Goal: Navigation & Orientation: Find specific page/section

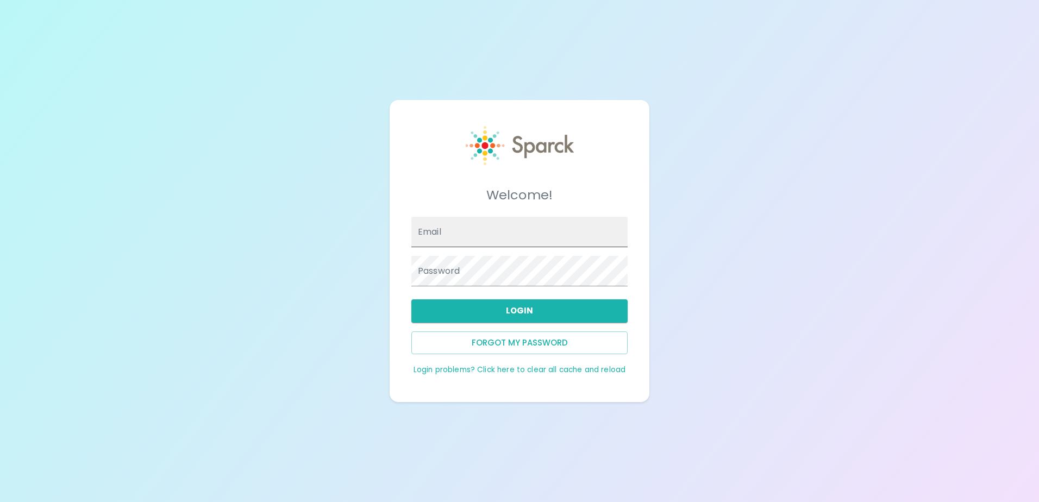
drag, startPoint x: 0, startPoint y: 0, endPoint x: 485, endPoint y: 228, distance: 536.3
click at [485, 217] on input "Email" at bounding box center [520, 232] width 216 height 30
drag, startPoint x: 558, startPoint y: 237, endPoint x: 373, endPoint y: 242, distance: 184.9
click at [373, 242] on div "Welcome! Email [EMAIL_ADDRESS][DOMAIN_NAME] Password Login Forgot my password L…" at bounding box center [519, 251] width 1039 height 502
type input "[EMAIL_ADDRESS][DOMAIN_NAME]"
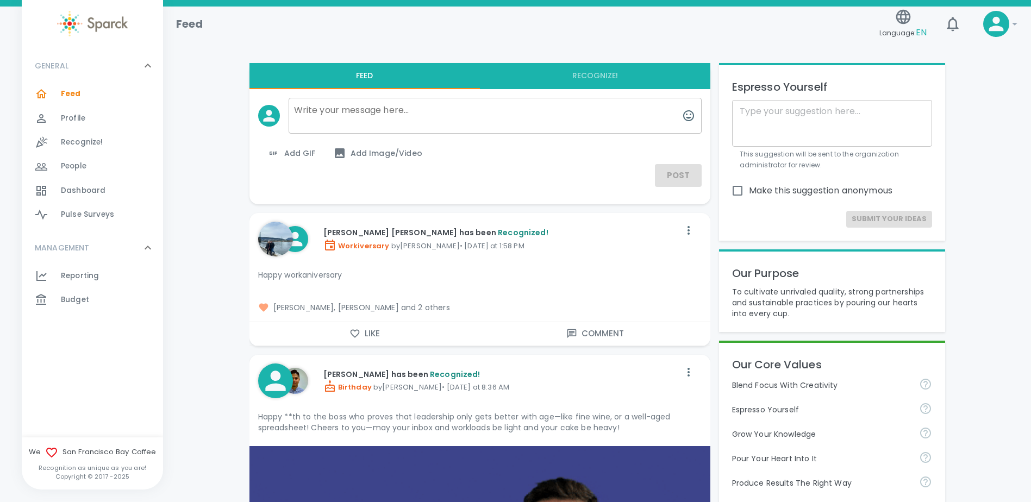
click at [117, 193] on div "Dashboard 0" at bounding box center [112, 190] width 102 height 15
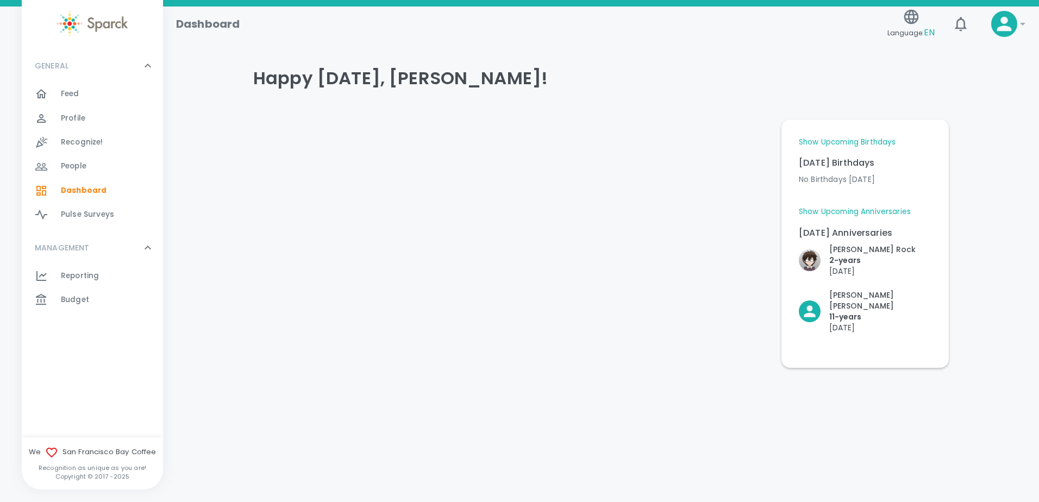
click at [893, 206] on div "Show Upcoming Birthdays [DATE] Birthdays No Birthdays [DATE] Upcoming Birthdays…" at bounding box center [865, 244] width 133 height 214
click at [893, 210] on link "Show Upcoming Anniversaries" at bounding box center [855, 212] width 112 height 11
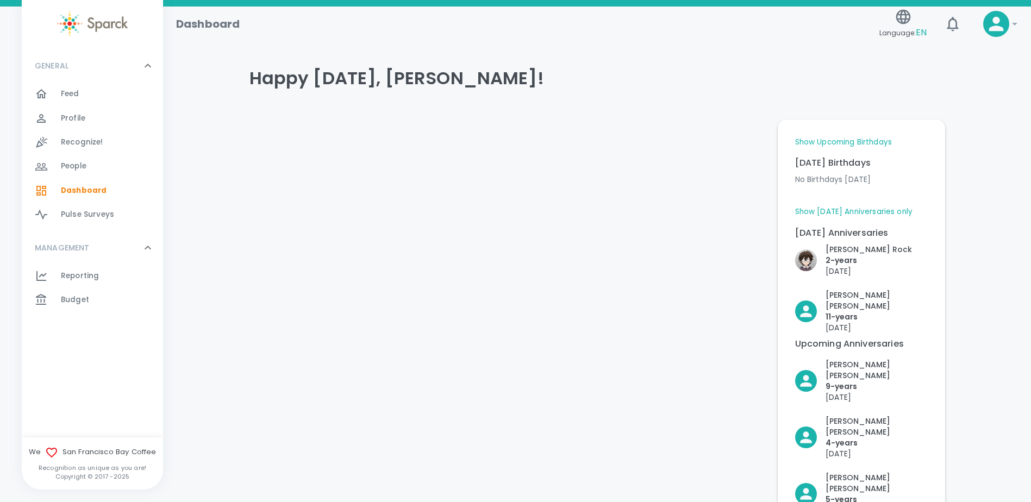
click at [868, 138] on link "Show Upcoming Birthdays" at bounding box center [843, 142] width 97 height 11
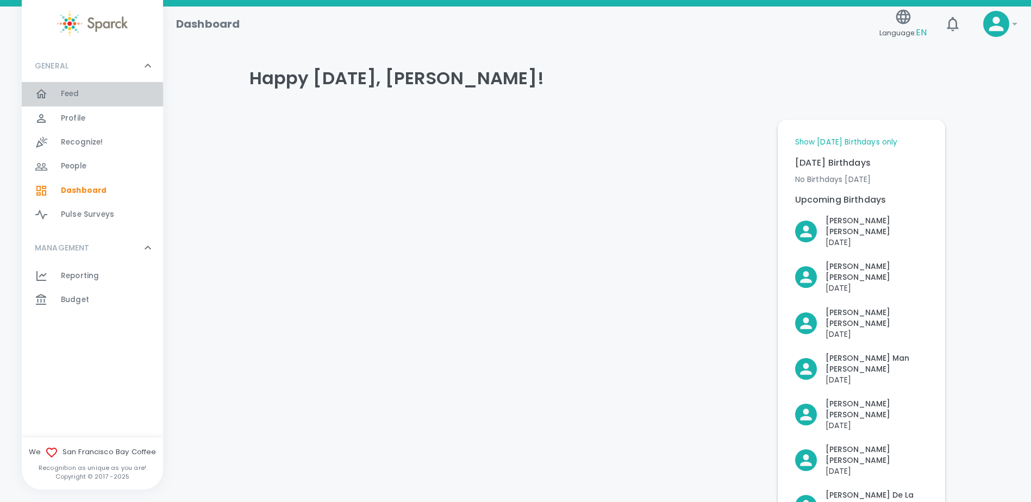
click at [88, 98] on div "Feed 0" at bounding box center [112, 93] width 102 height 15
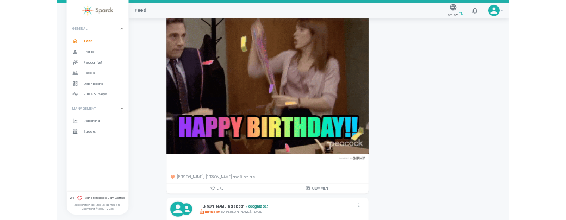
scroll to position [5382, 0]
